Goal: Transaction & Acquisition: Book appointment/travel/reservation

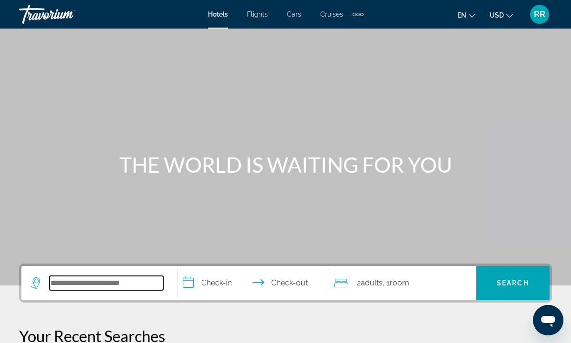
click at [70, 284] on input "Search widget" at bounding box center [107, 283] width 114 height 14
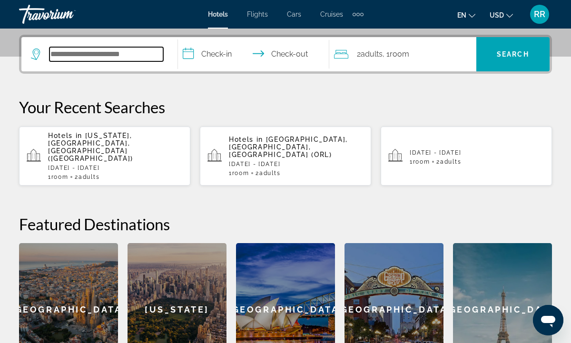
scroll to position [233, 0]
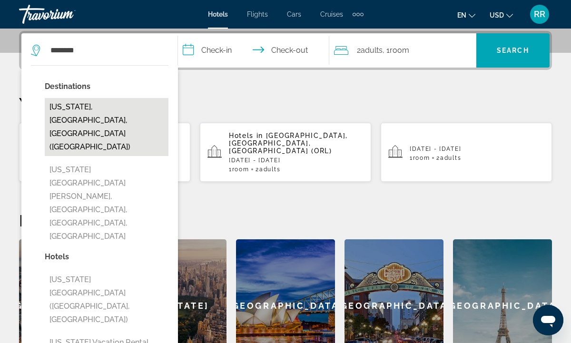
click at [88, 111] on button "[US_STATE], [GEOGRAPHIC_DATA], [GEOGRAPHIC_DATA] ([GEOGRAPHIC_DATA])" at bounding box center [107, 127] width 124 height 58
type input "**********"
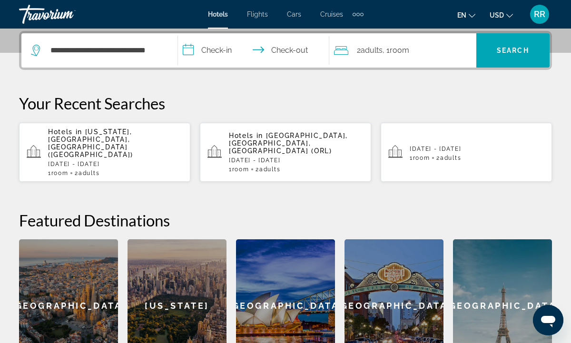
click at [231, 51] on input "**********" at bounding box center [256, 51] width 156 height 37
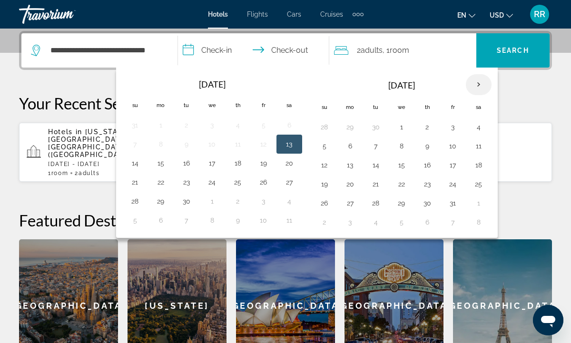
click at [480, 85] on th "Next month" at bounding box center [479, 84] width 26 height 21
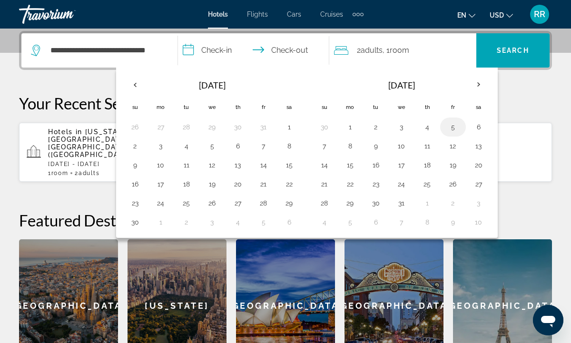
click at [453, 129] on button "5" at bounding box center [453, 126] width 15 height 13
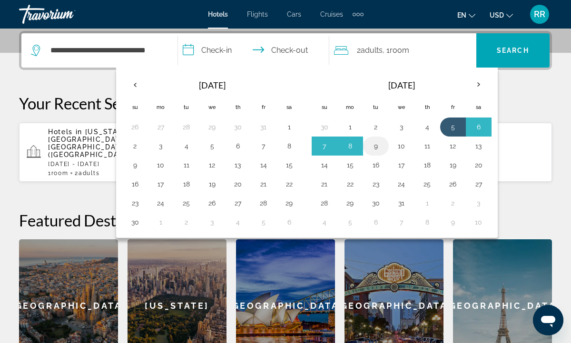
click at [378, 150] on button "9" at bounding box center [376, 146] width 15 height 13
type input "**********"
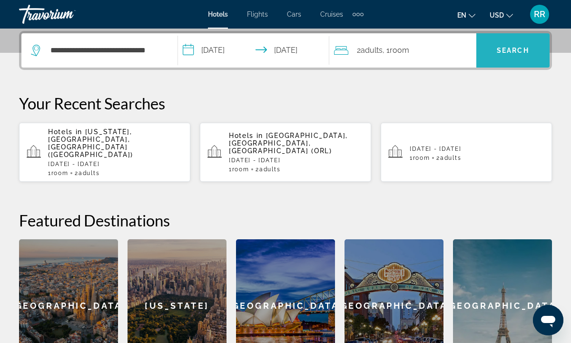
click at [508, 56] on span "Search widget" at bounding box center [513, 50] width 73 height 23
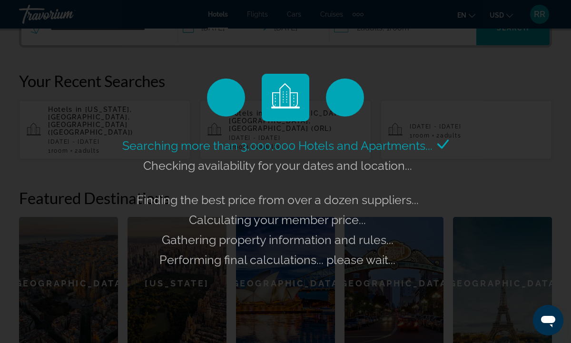
scroll to position [257, 0]
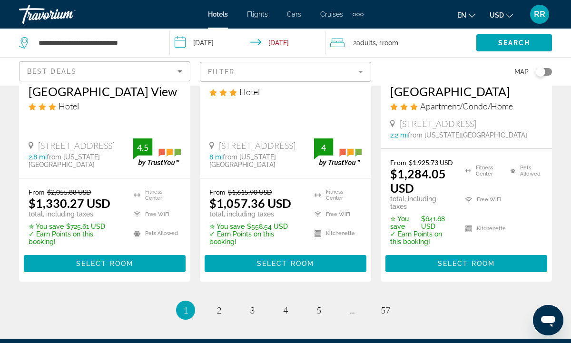
scroll to position [1487, 0]
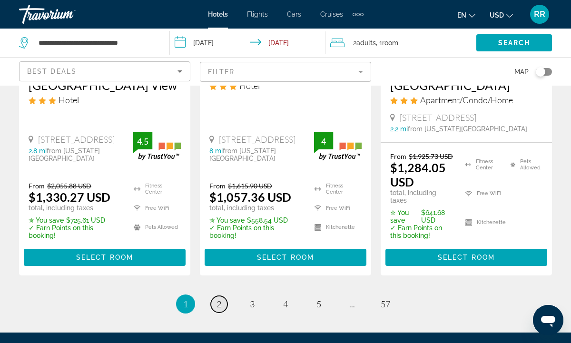
click at [220, 299] on span "2" at bounding box center [219, 304] width 5 height 10
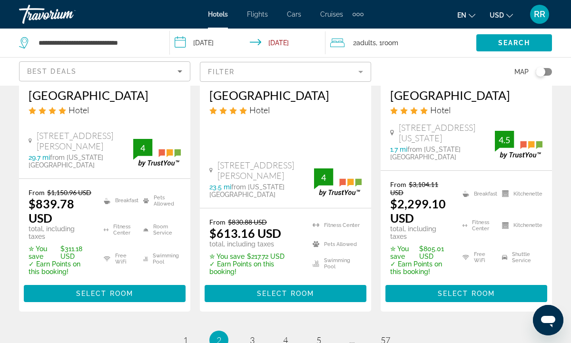
scroll to position [1465, 0]
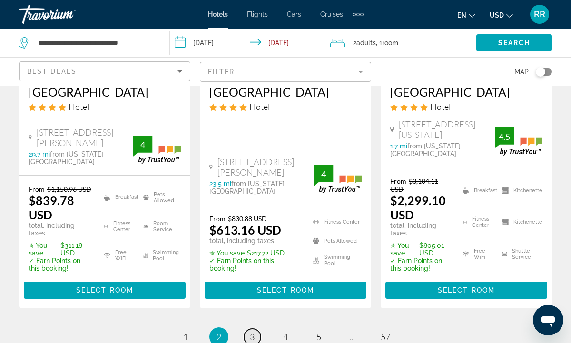
click at [253, 332] on span "3" at bounding box center [252, 337] width 5 height 10
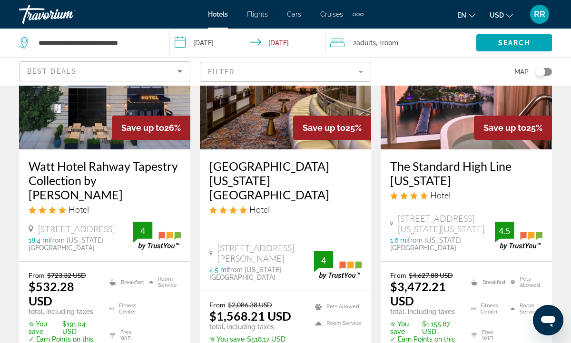
scroll to position [123, 0]
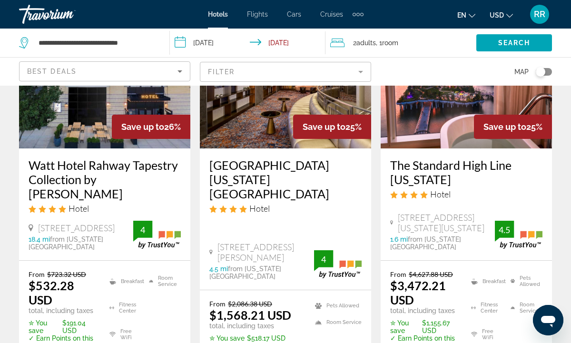
click at [364, 308] on div "From $2,086.38 USD $1,568.21 USD total, including taxes ✮ You save $518.17 USD …" at bounding box center [285, 338] width 171 height 96
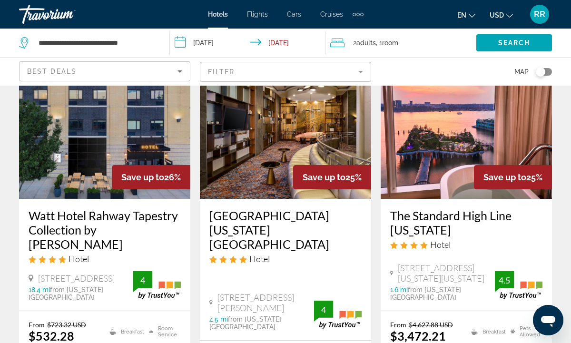
scroll to position [70, 0]
